Goal: Task Accomplishment & Management: Use online tool/utility

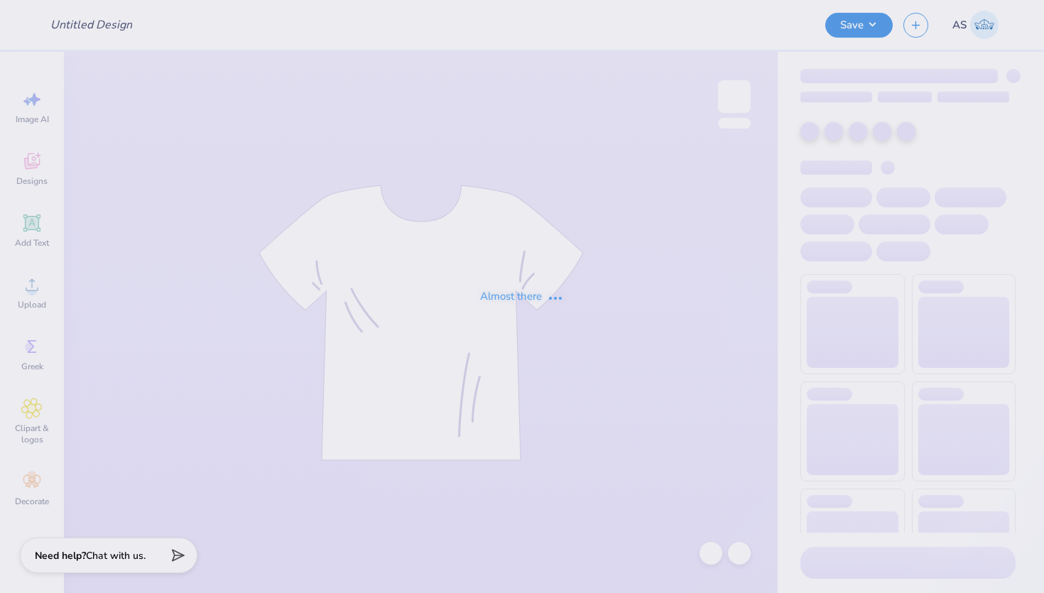
type input "SGPhi Sets"
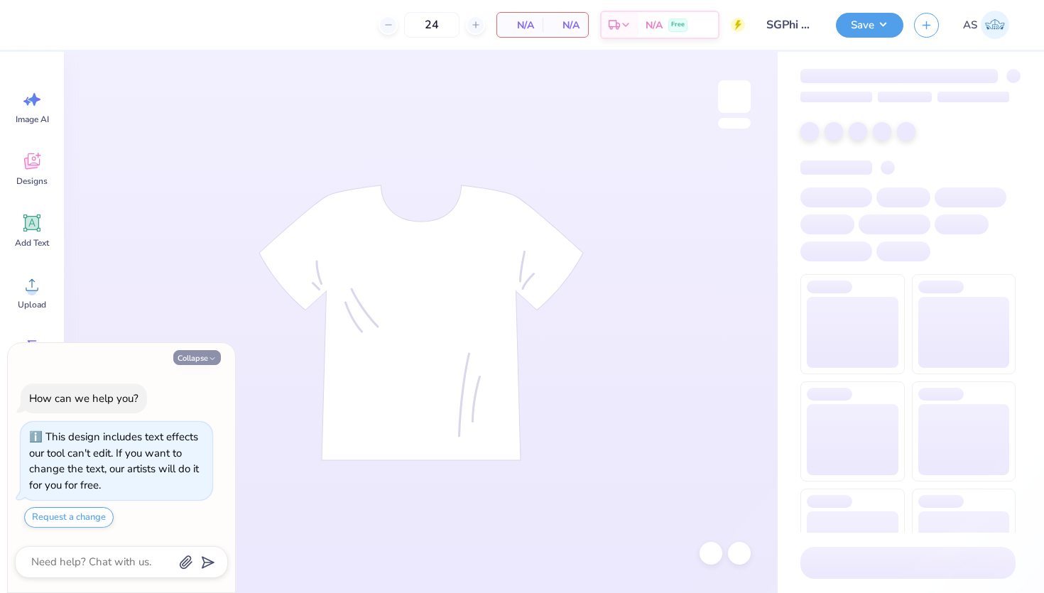
click at [202, 352] on button "Collapse" at bounding box center [197, 357] width 48 height 15
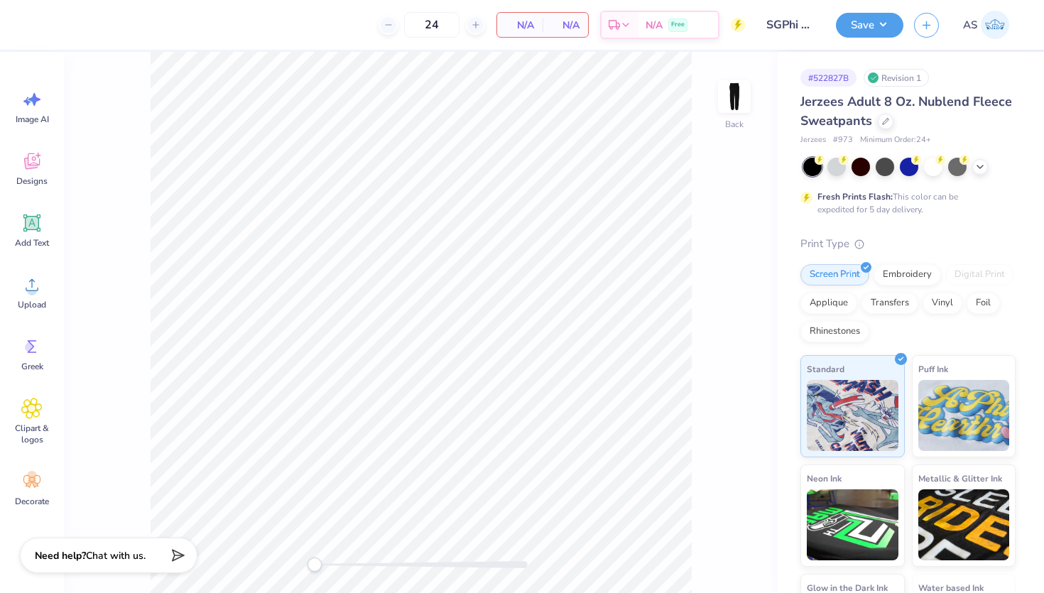
type textarea "x"
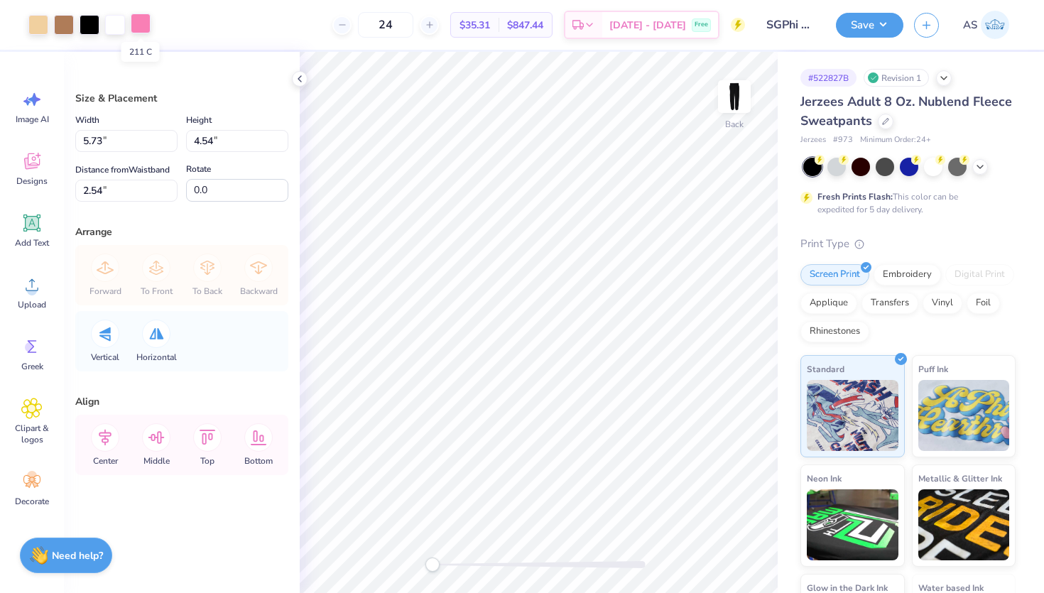
click at [138, 30] on div at bounding box center [141, 23] width 20 height 20
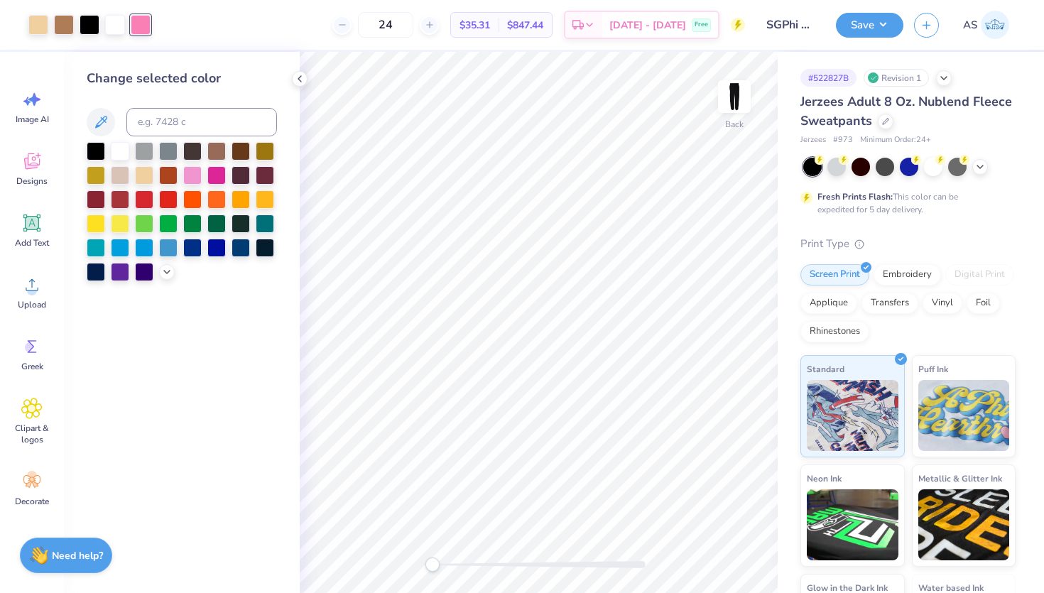
click at [159, 138] on div "Change selected color" at bounding box center [182, 175] width 190 height 212
click at [187, 123] on input at bounding box center [201, 122] width 151 height 28
type input "pink"
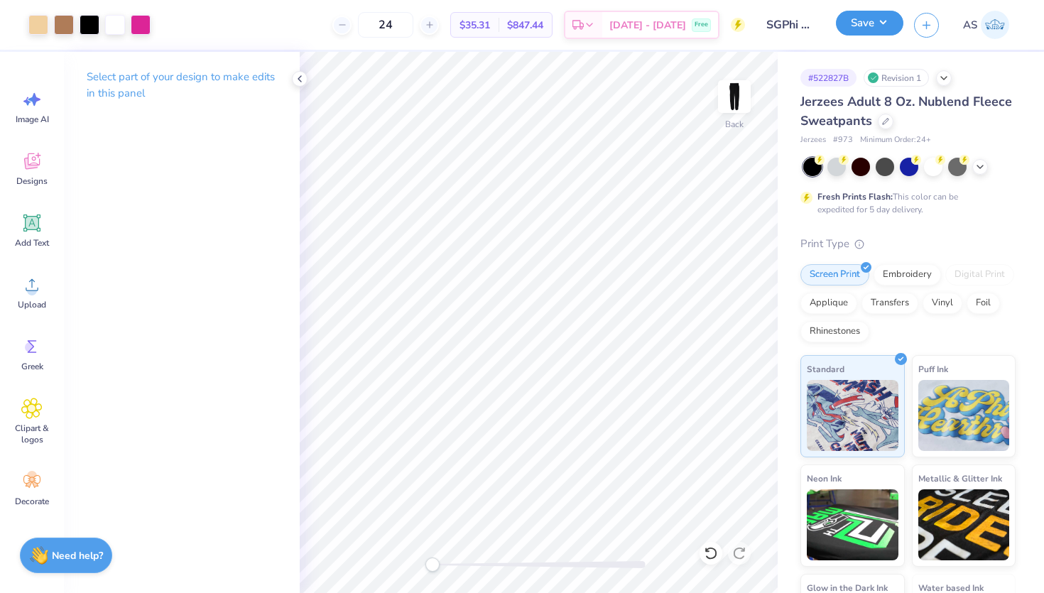
click at [859, 31] on button "Save" at bounding box center [869, 23] width 67 height 25
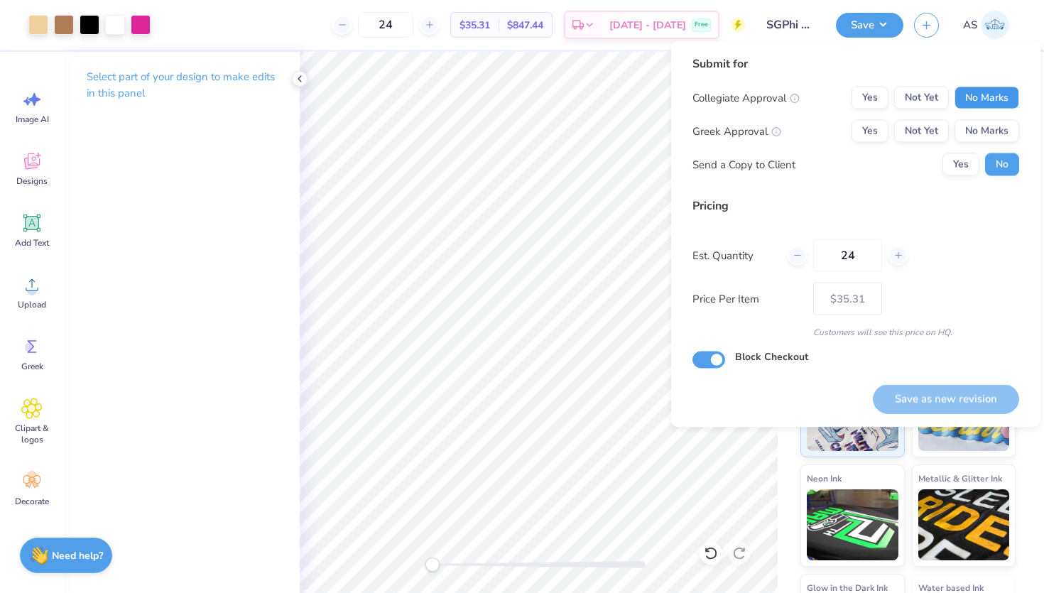
click at [981, 94] on button "No Marks" at bounding box center [986, 98] width 65 height 23
click at [981, 114] on div "Collegiate Approval Yes Not Yet No Marks Greek Approval Yes Not Yet No Marks Se…" at bounding box center [855, 131] width 327 height 89
click at [978, 127] on button "No Marks" at bounding box center [986, 131] width 65 height 23
click at [909, 403] on button "Save as new revision" at bounding box center [946, 398] width 146 height 29
type input "$35.31"
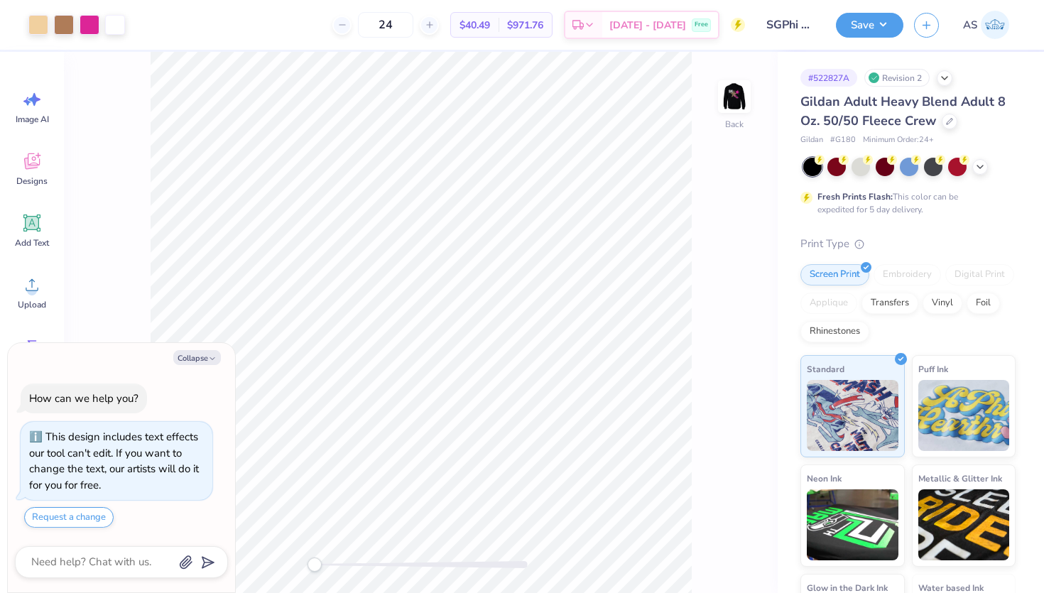
click at [89, 27] on div at bounding box center [90, 25] width 20 height 20
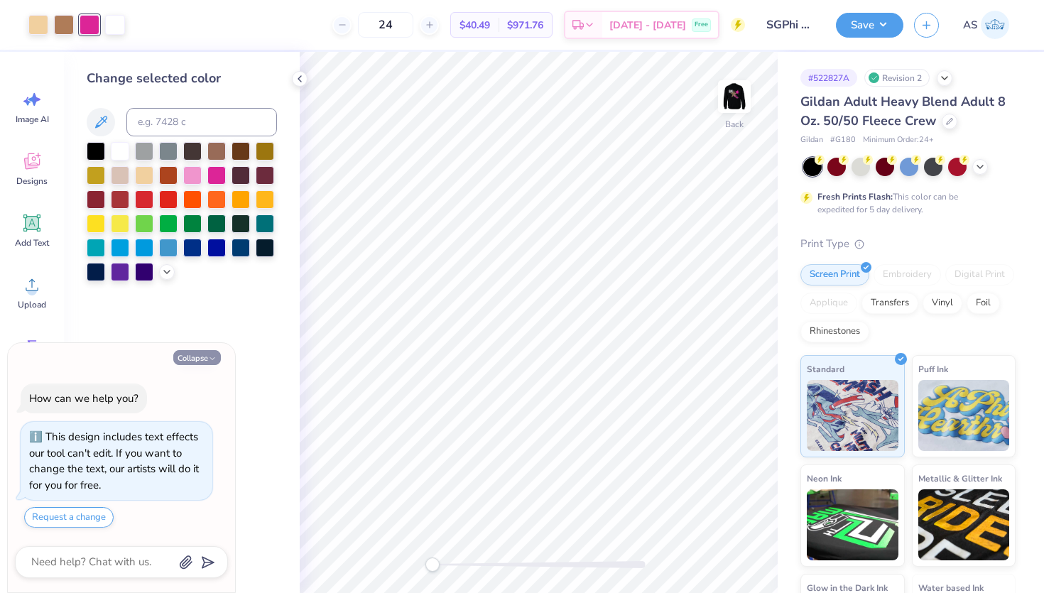
click at [196, 358] on button "Collapse" at bounding box center [197, 357] width 48 height 15
type textarea "x"
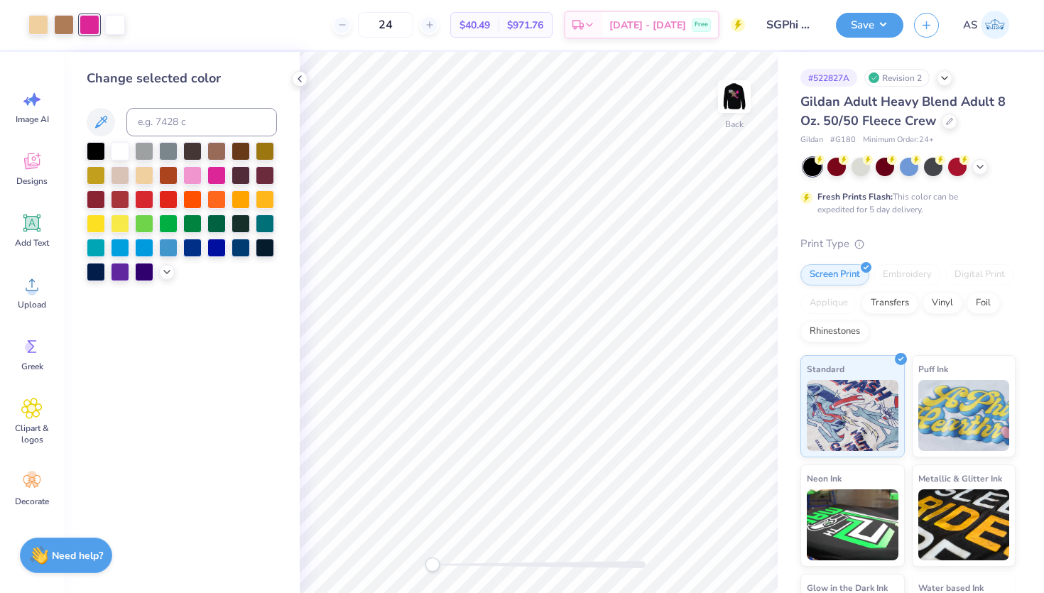
click at [197, 107] on div "Change selected color" at bounding box center [182, 175] width 190 height 212
click at [189, 123] on input at bounding box center [201, 122] width 151 height 28
type input "211"
click at [853, 14] on button "Save" at bounding box center [869, 23] width 67 height 25
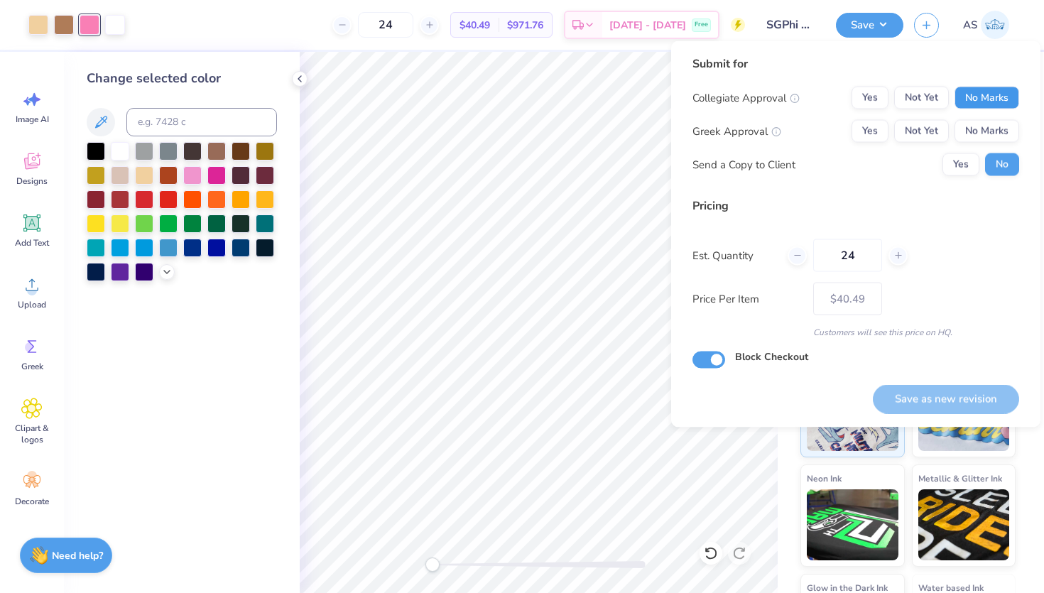
click at [983, 91] on button "No Marks" at bounding box center [986, 98] width 65 height 23
click at [979, 124] on button "No Marks" at bounding box center [986, 131] width 65 height 23
click at [922, 385] on button "Save as new revision" at bounding box center [946, 398] width 146 height 29
type input "$40.49"
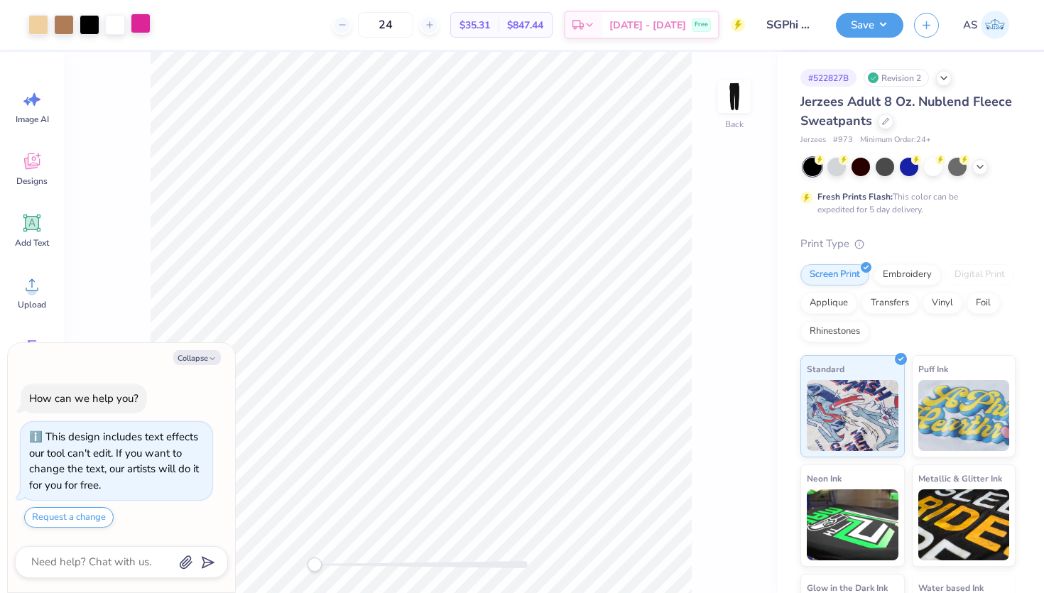
click at [146, 22] on div at bounding box center [141, 23] width 20 height 20
type textarea "x"
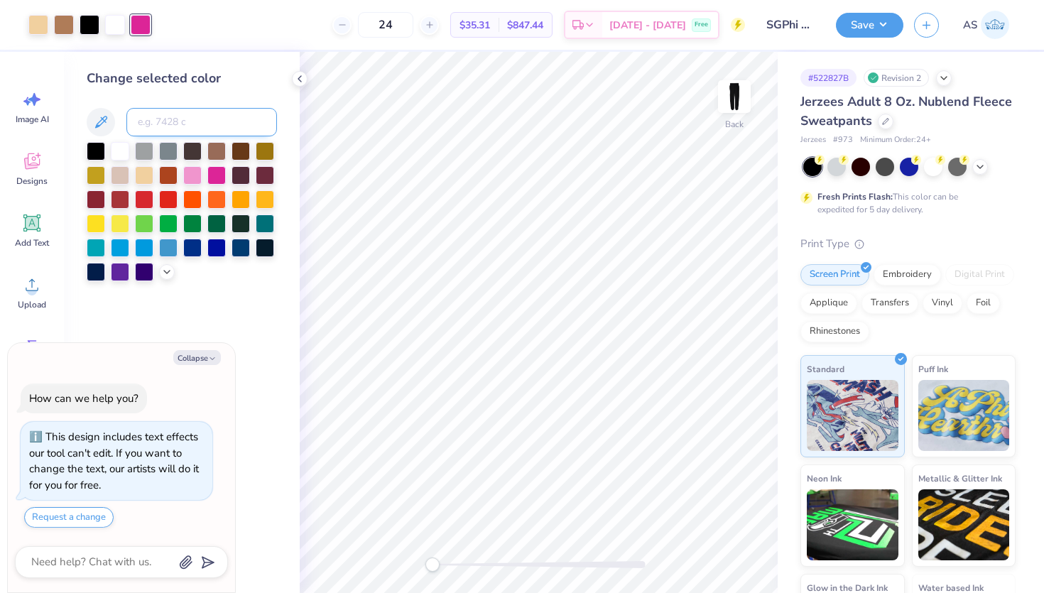
click at [189, 124] on input at bounding box center [201, 122] width 151 height 28
type input "211"
click at [858, 31] on button "Save" at bounding box center [869, 23] width 67 height 25
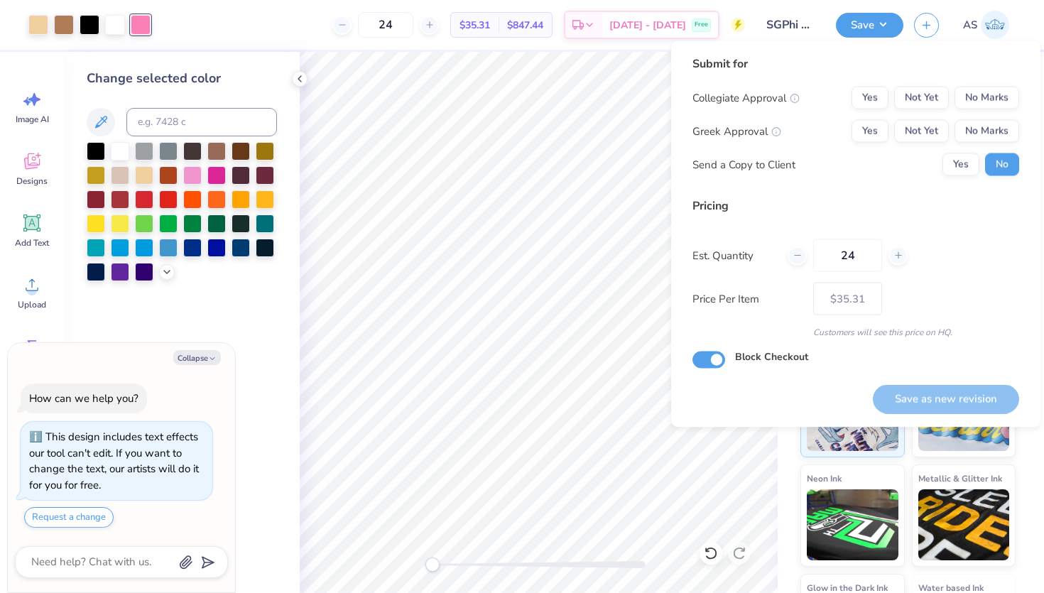
click at [999, 82] on div "Submit for Collegiate Approval Yes Not Yet No Marks Greek Approval Yes Not Yet …" at bounding box center [855, 120] width 327 height 131
click at [987, 99] on button "No Marks" at bounding box center [986, 98] width 65 height 23
click at [980, 137] on button "No Marks" at bounding box center [986, 131] width 65 height 23
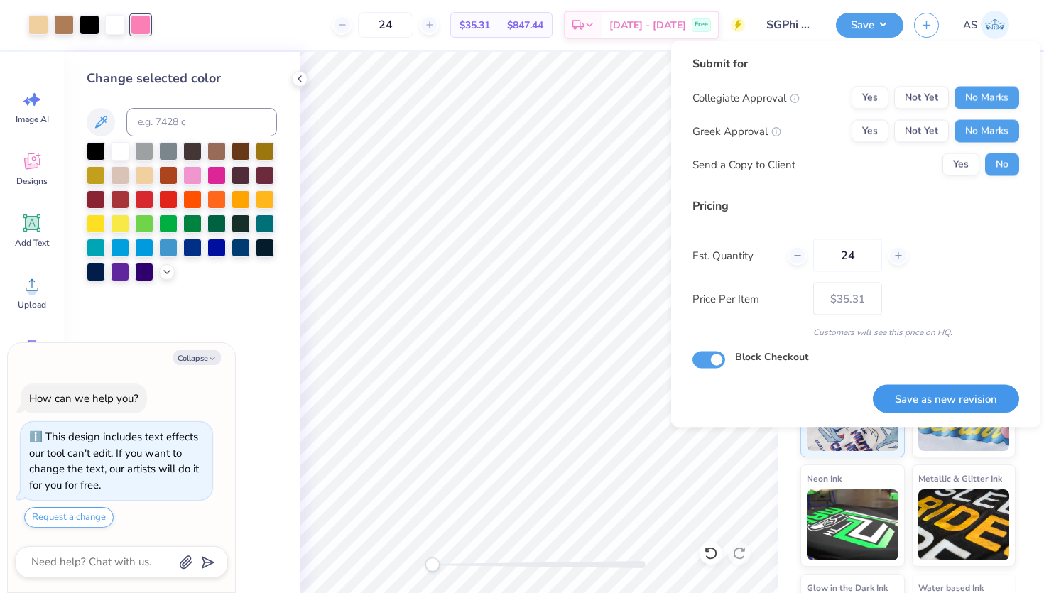
click at [912, 396] on button "Save as new revision" at bounding box center [946, 398] width 146 height 29
type textarea "x"
type input "– –"
type textarea "x"
type input "$35.31"
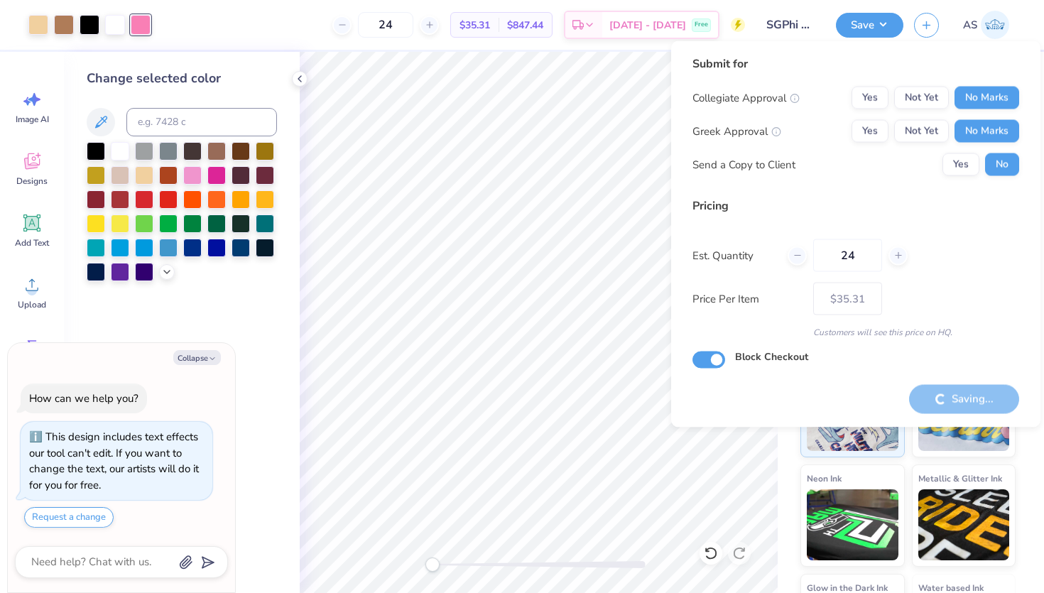
type textarea "x"
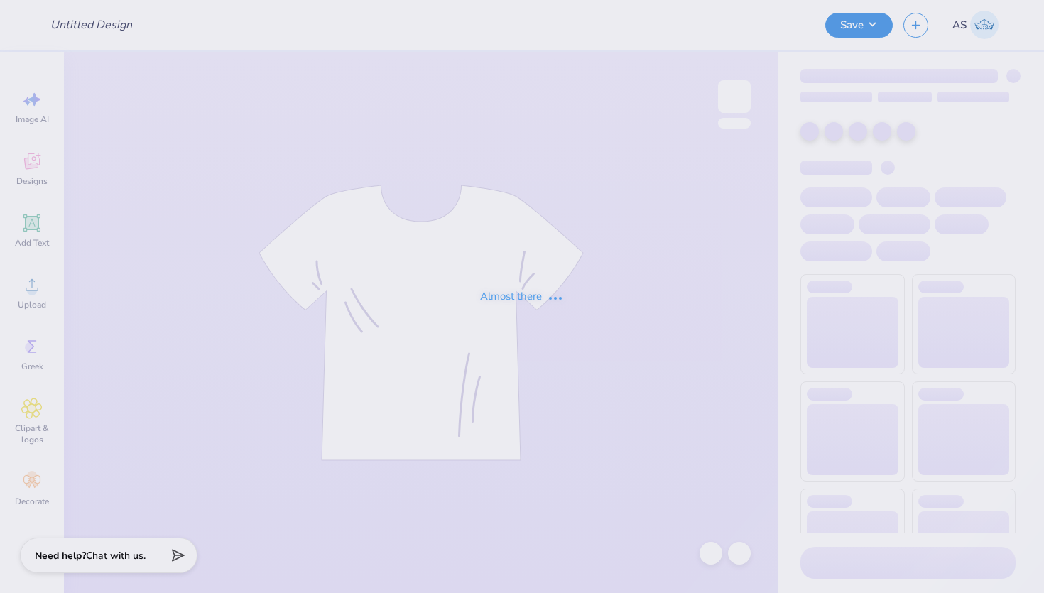
type input "SGPhi Sets"
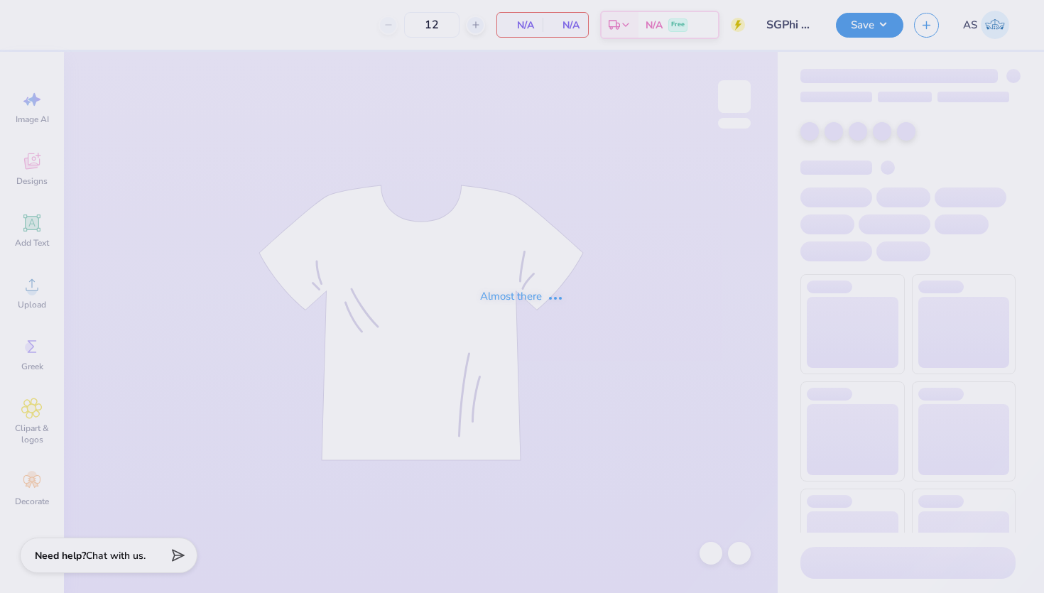
type input "24"
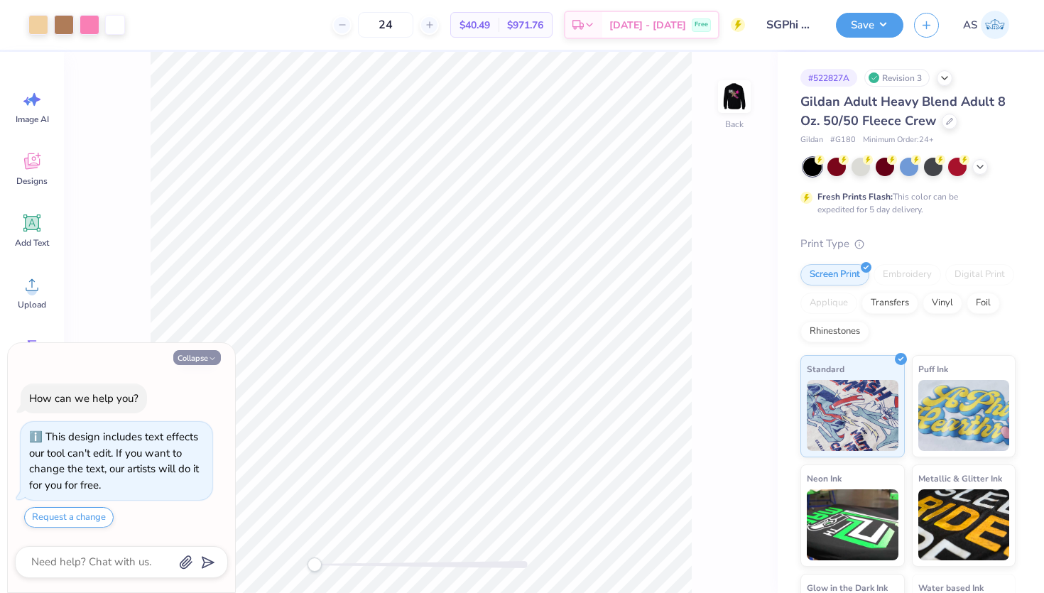
click at [191, 356] on button "Collapse" at bounding box center [197, 357] width 48 height 15
type textarea "x"
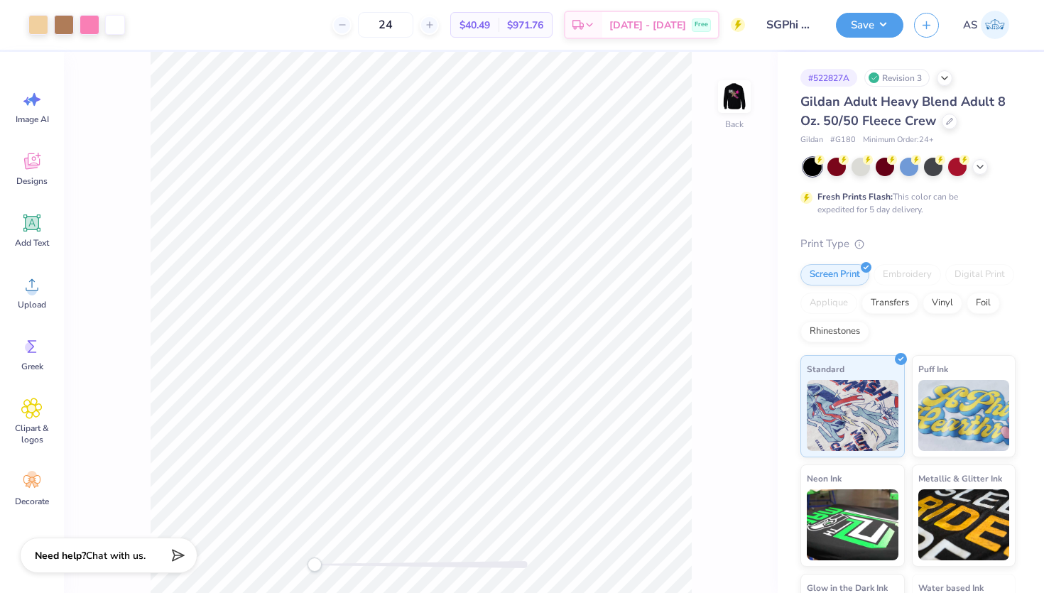
click at [711, 107] on div "Back" at bounding box center [421, 322] width 714 height 541
click at [729, 102] on img at bounding box center [734, 96] width 57 height 57
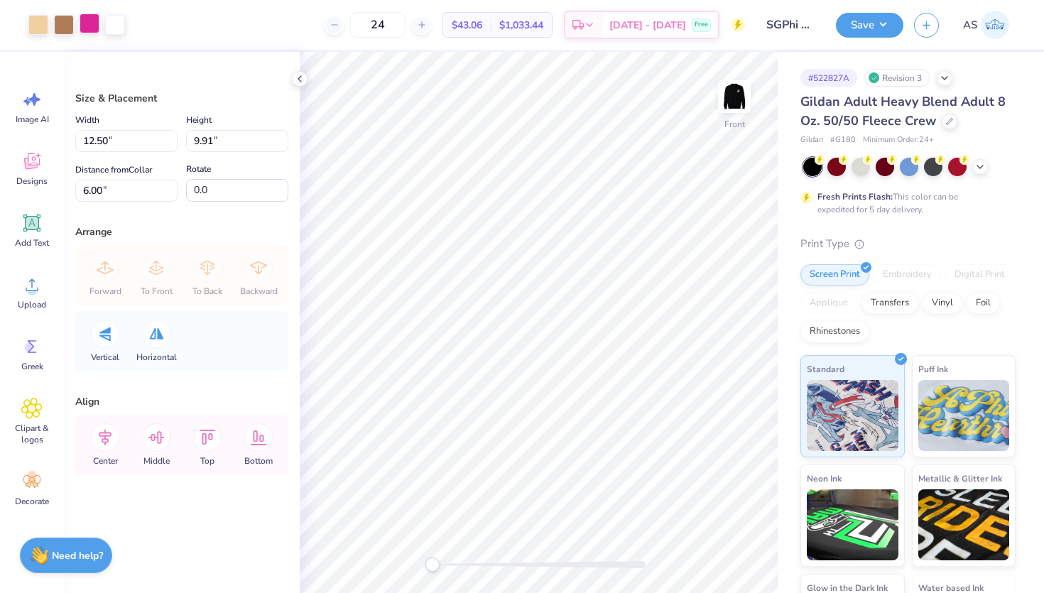
click at [92, 31] on div at bounding box center [90, 23] width 20 height 20
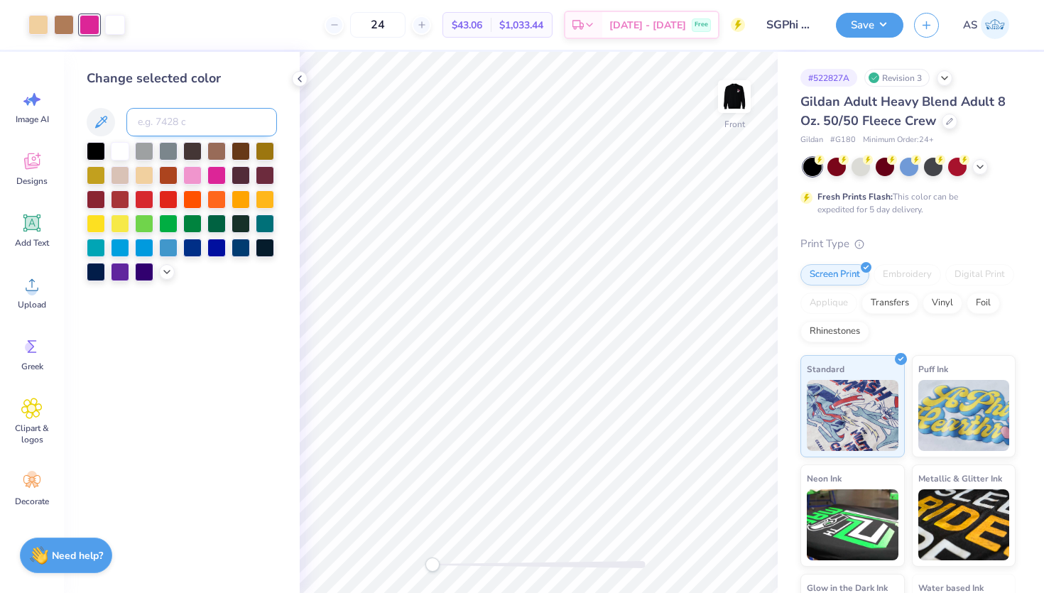
click at [183, 116] on input at bounding box center [201, 122] width 151 height 28
type input "211"
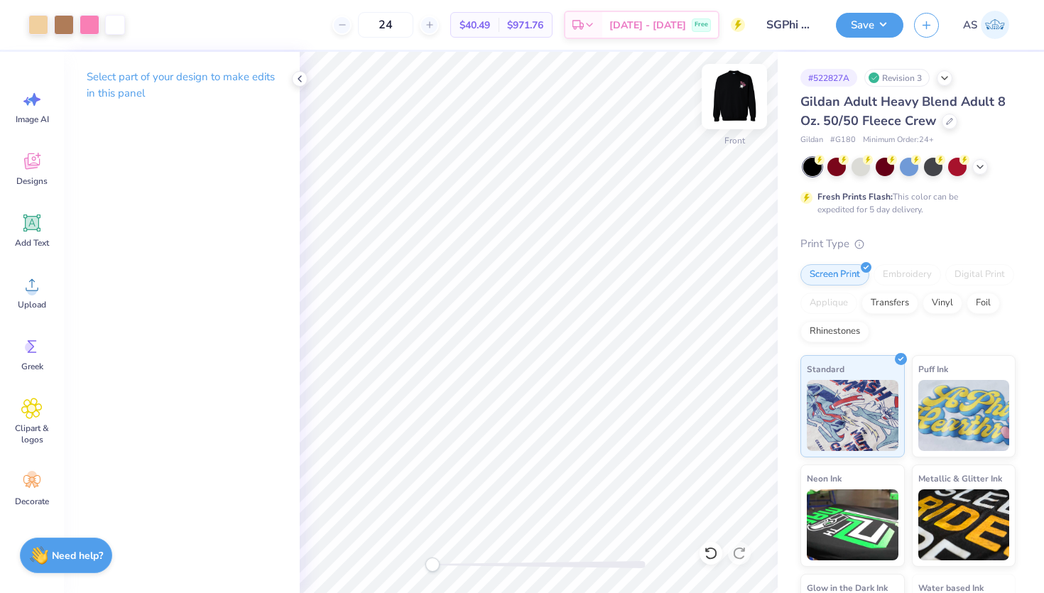
click at [745, 94] on img at bounding box center [734, 96] width 57 height 57
click at [870, 26] on button "Save" at bounding box center [869, 23] width 67 height 25
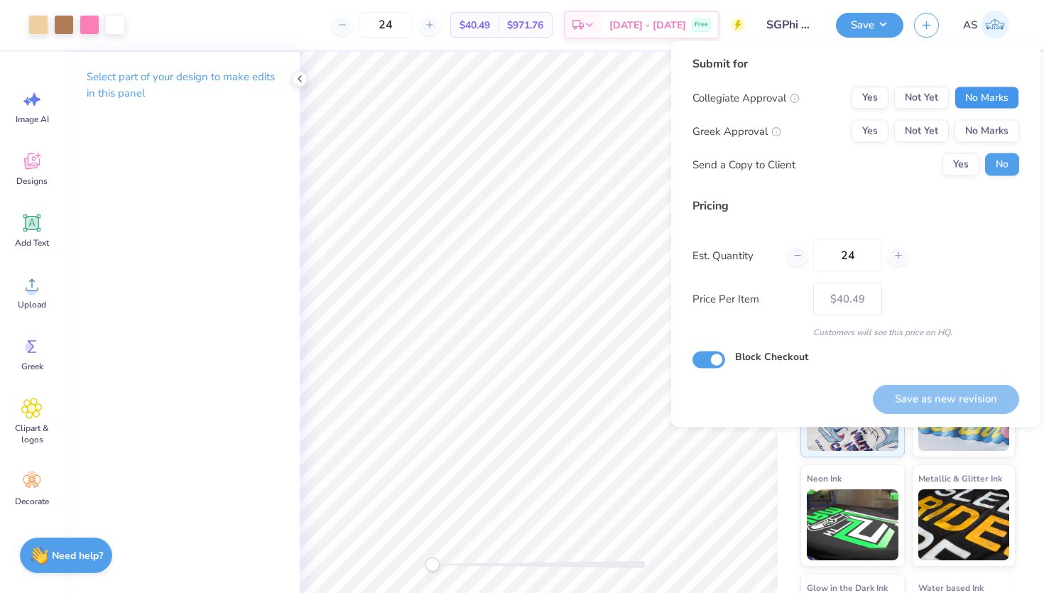
click at [998, 92] on button "No Marks" at bounding box center [986, 98] width 65 height 23
click at [985, 132] on button "No Marks" at bounding box center [986, 131] width 65 height 23
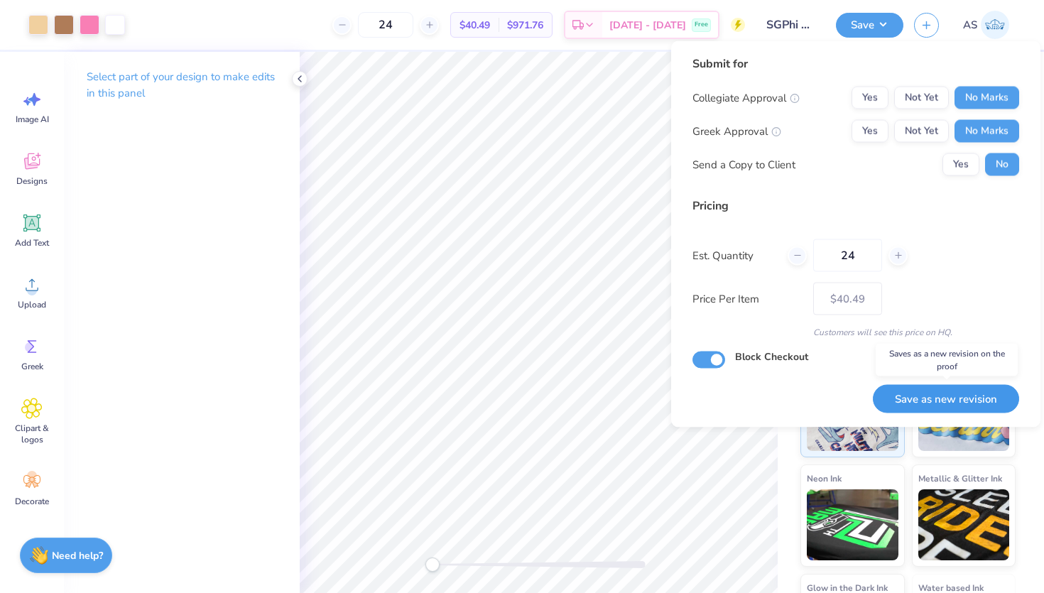
click at [913, 399] on button "Save as new revision" at bounding box center [946, 398] width 146 height 29
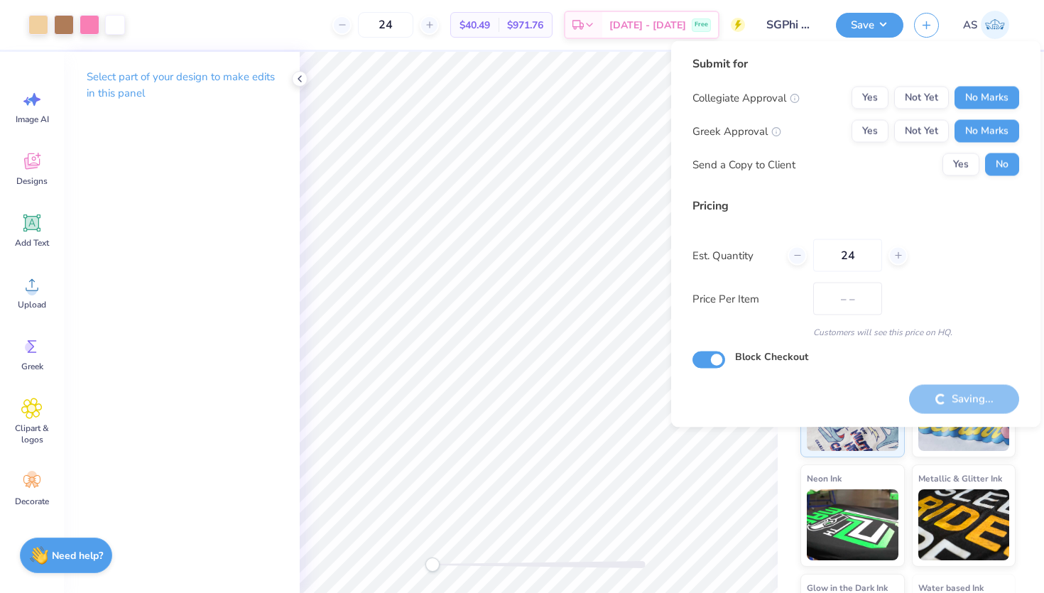
type input "$40.49"
